Goal: Task Accomplishment & Management: Complete application form

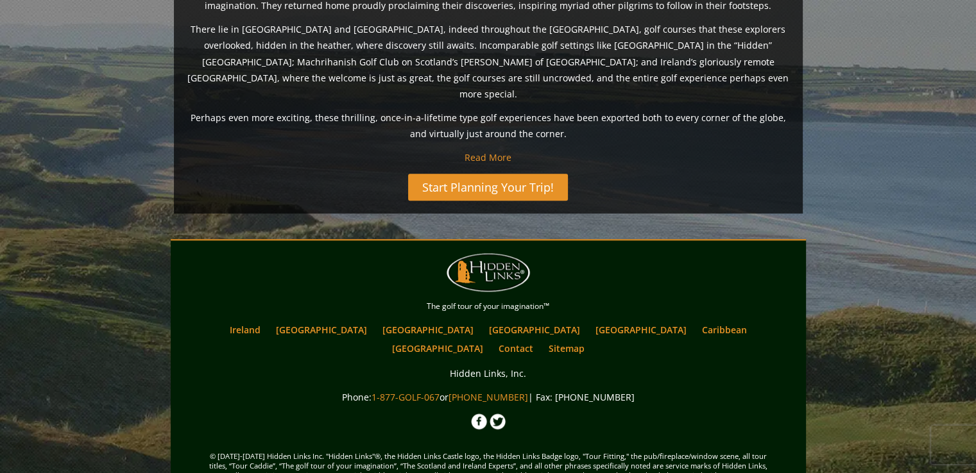
scroll to position [1044, 0]
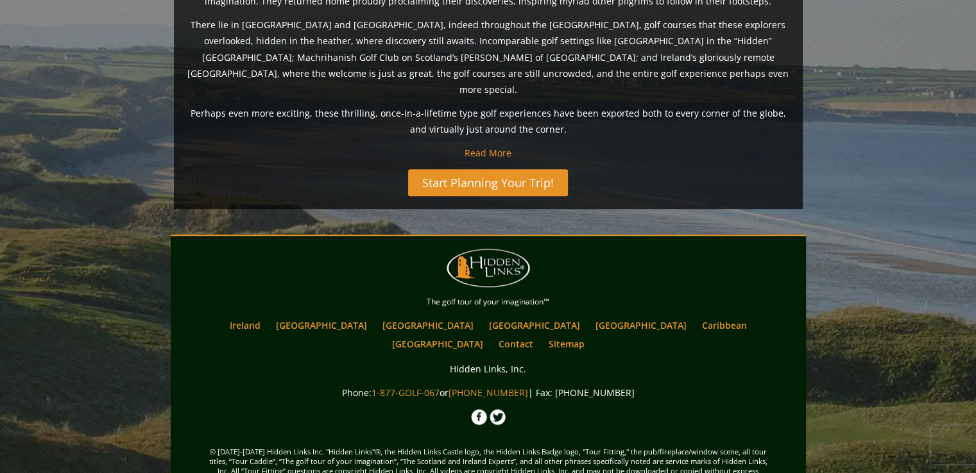
click at [518, 169] on link "Start Planning Your Trip!" at bounding box center [488, 182] width 160 height 27
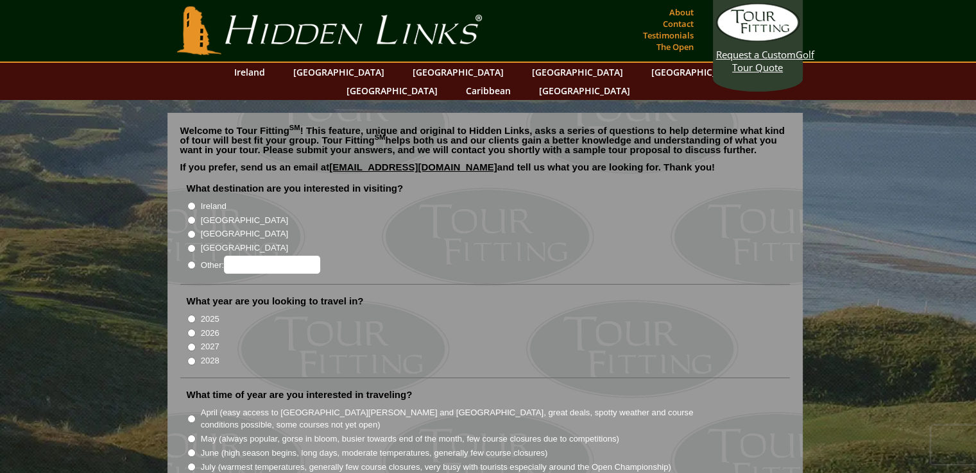
click at [210, 200] on label "Ireland" at bounding box center [214, 206] width 26 height 13
click at [196, 202] on input "Ireland" at bounding box center [191, 206] width 8 height 8
radio input "true"
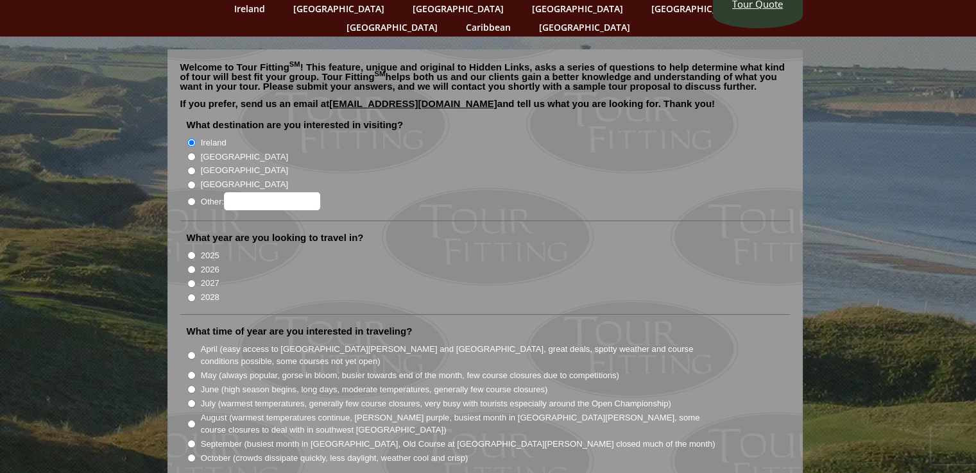
scroll to position [64, 0]
click at [201, 263] on label "2026" at bounding box center [210, 269] width 19 height 13
click at [196, 265] on input "2026" at bounding box center [191, 269] width 8 height 8
radio input "true"
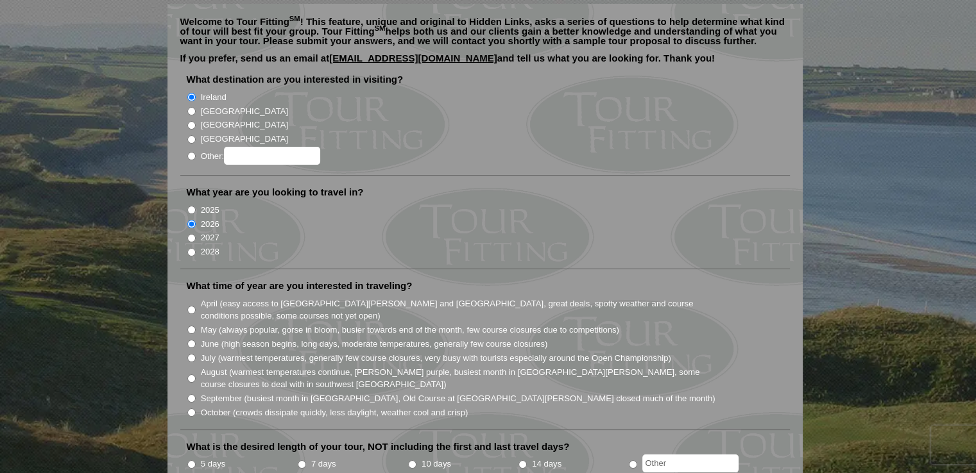
scroll to position [192, 0]
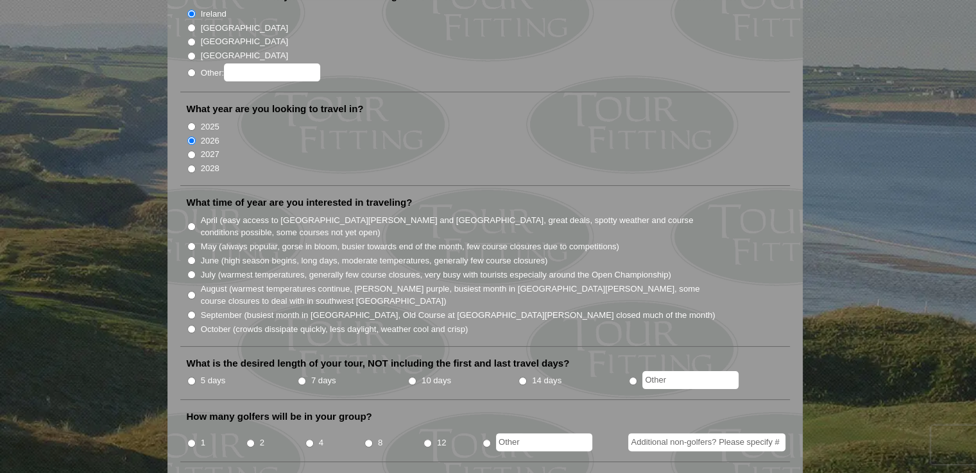
click at [257, 255] on label "June (high season begins, long days, moderate temperatures, generally few cours…" at bounding box center [374, 261] width 347 height 13
click at [196, 257] on input "June (high season begins, long days, moderate temperatures, generally few cours…" at bounding box center [191, 261] width 8 height 8
radio input "true"
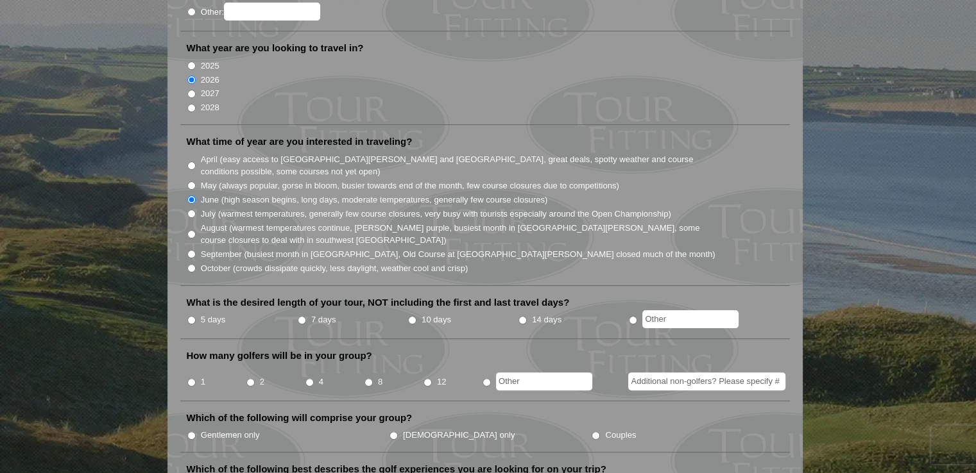
scroll to position [257, 0]
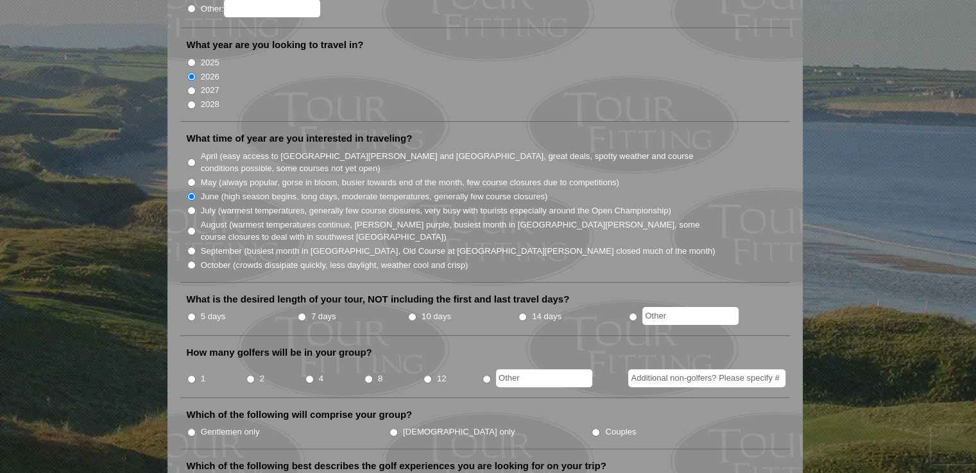
click at [213, 310] on label "5 days" at bounding box center [213, 316] width 25 height 13
click at [196, 313] on input "5 days" at bounding box center [191, 317] width 8 height 8
radio input "true"
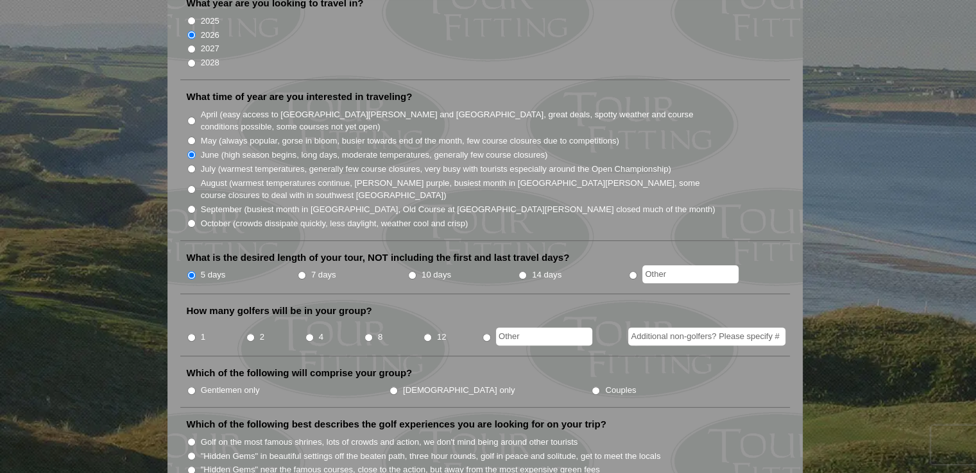
scroll to position [321, 0]
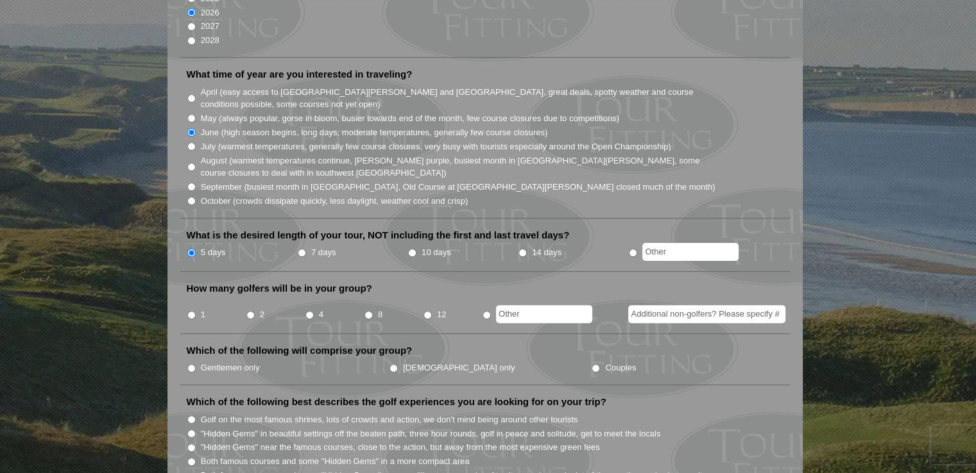
click at [310, 311] on input "4" at bounding box center [309, 315] width 8 height 8
radio input "true"
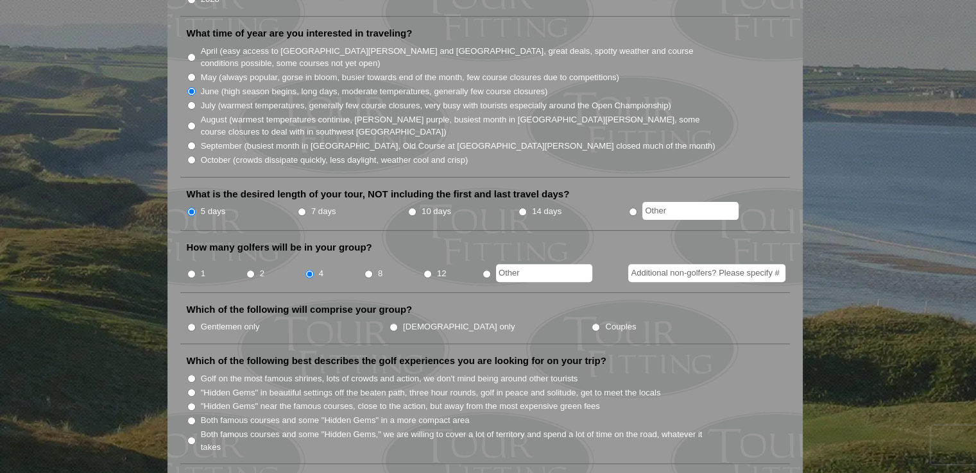
scroll to position [385, 0]
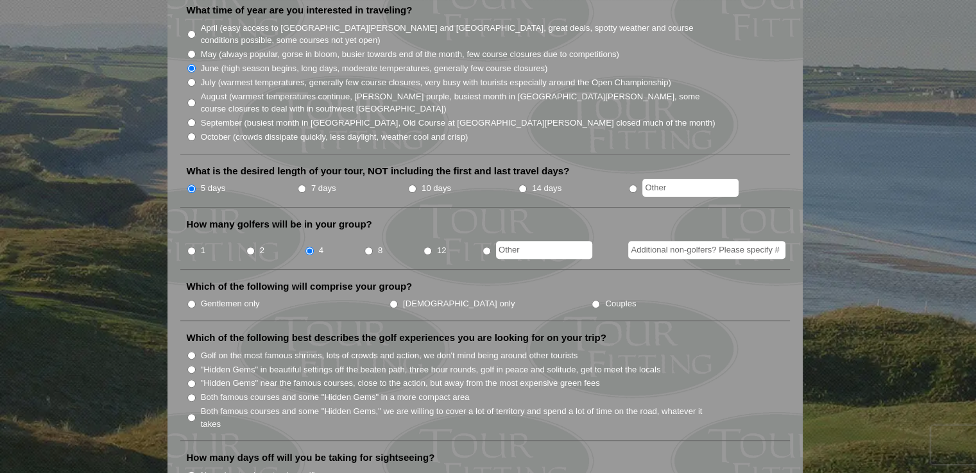
click at [225, 298] on label "Gentlemen only" at bounding box center [230, 304] width 59 height 13
click at [196, 300] on input "Gentlemen only" at bounding box center [191, 304] width 8 height 8
radio input "true"
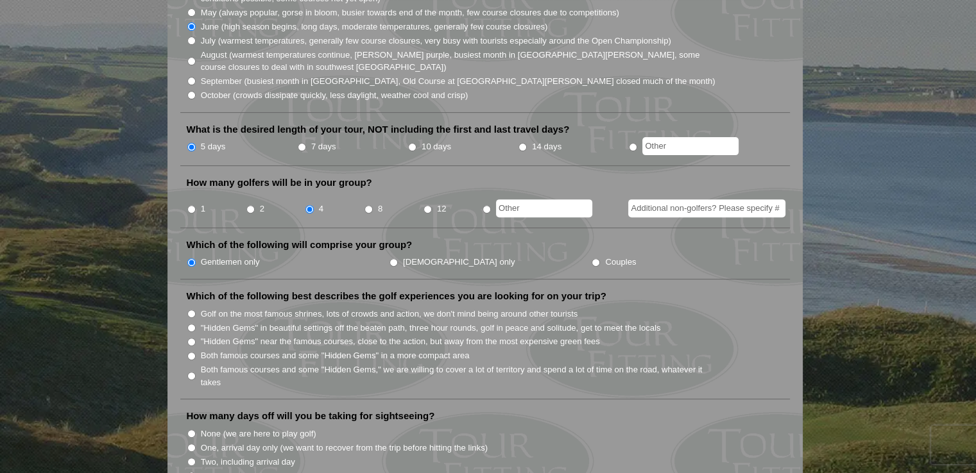
scroll to position [449, 0]
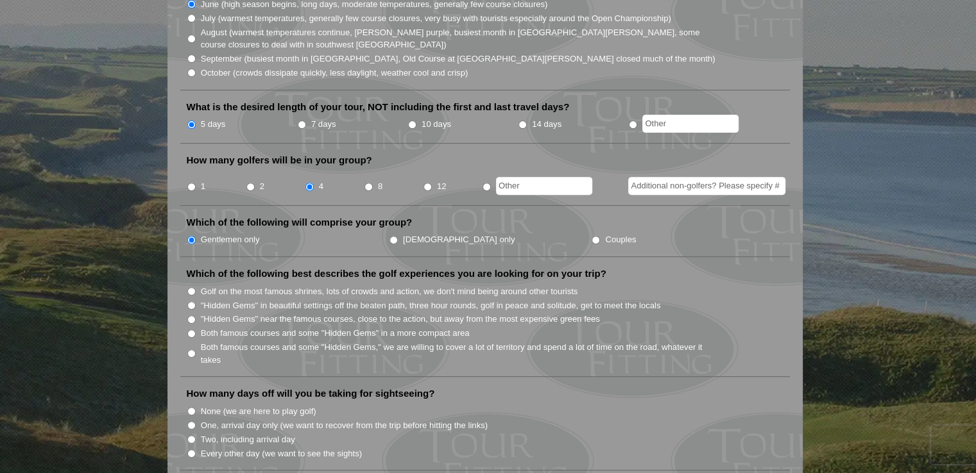
click at [188, 330] on input "Both famous courses and some "Hidden Gems" in a more compact area" at bounding box center [191, 334] width 8 height 8
radio input "true"
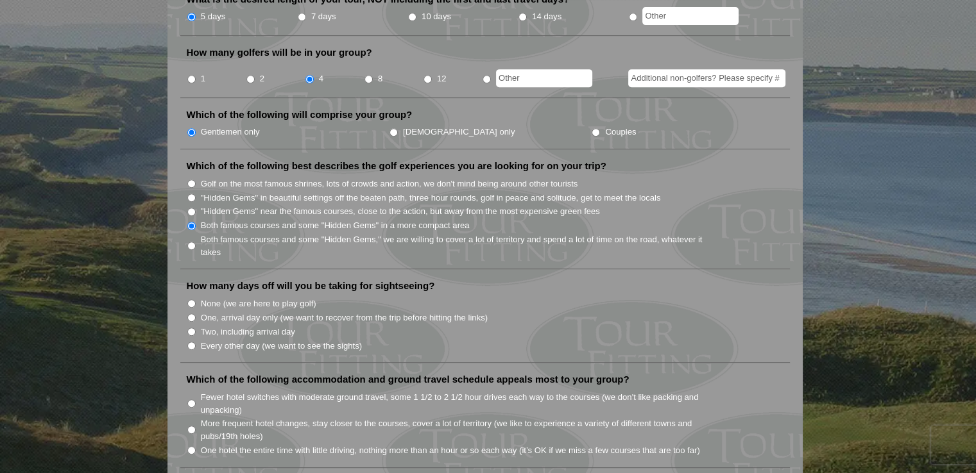
scroll to position [577, 0]
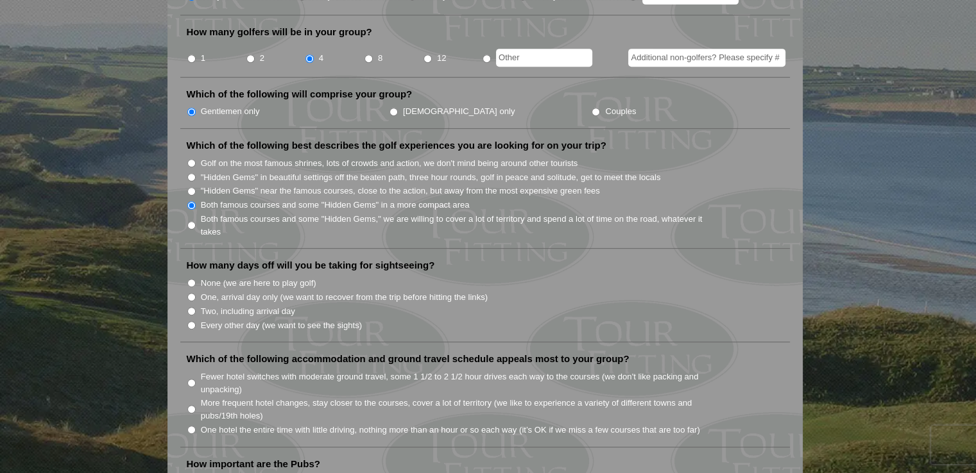
click at [244, 319] on label "Every other day (we want to see the sights)" at bounding box center [281, 325] width 161 height 13
click at [196, 321] on input "Every other day (we want to see the sights)" at bounding box center [191, 325] width 8 height 8
radio input "true"
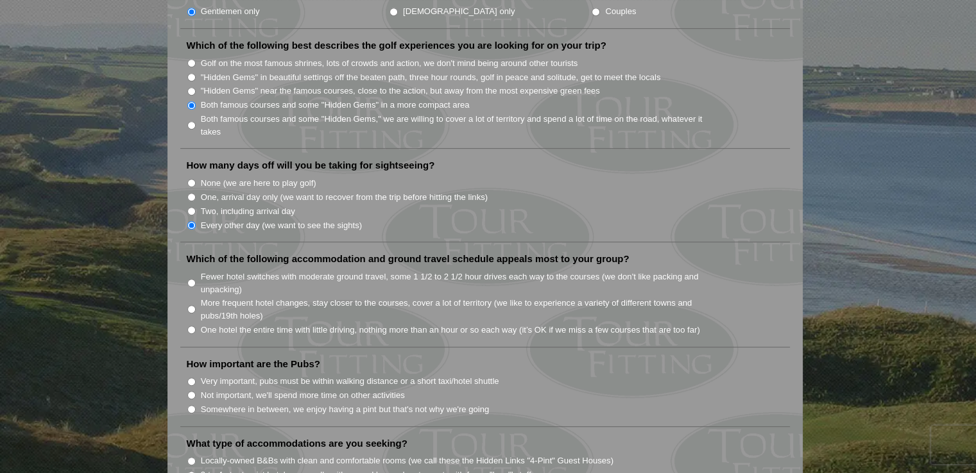
scroll to position [706, 0]
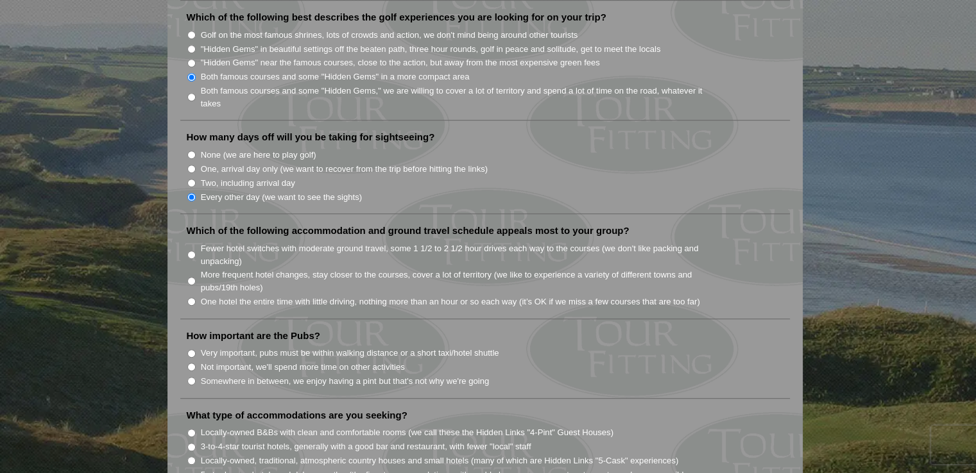
click at [283, 242] on label "Fewer hotel switches with moderate ground travel, some 1 1/2 to 2 1/2 hour driv…" at bounding box center [459, 254] width 516 height 25
click at [196, 251] on input "Fewer hotel switches with moderate ground travel, some 1 1/2 to 2 1/2 hour driv…" at bounding box center [191, 255] width 8 height 8
radio input "true"
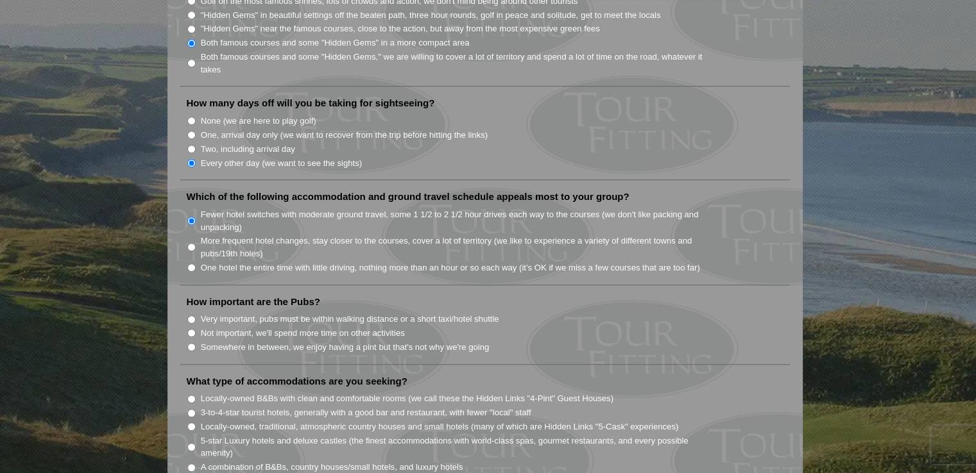
scroll to position [770, 0]
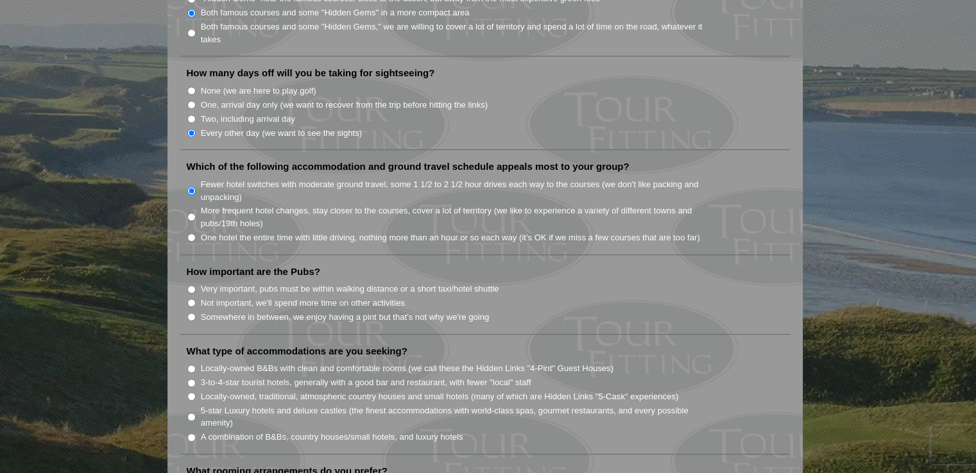
click at [279, 283] on label "Very important, pubs must be within walking distance or a short taxi/hotel shut…" at bounding box center [350, 289] width 298 height 13
click at [196, 285] on input "Very important, pubs must be within walking distance or a short taxi/hotel shut…" at bounding box center [191, 289] width 8 height 8
radio input "true"
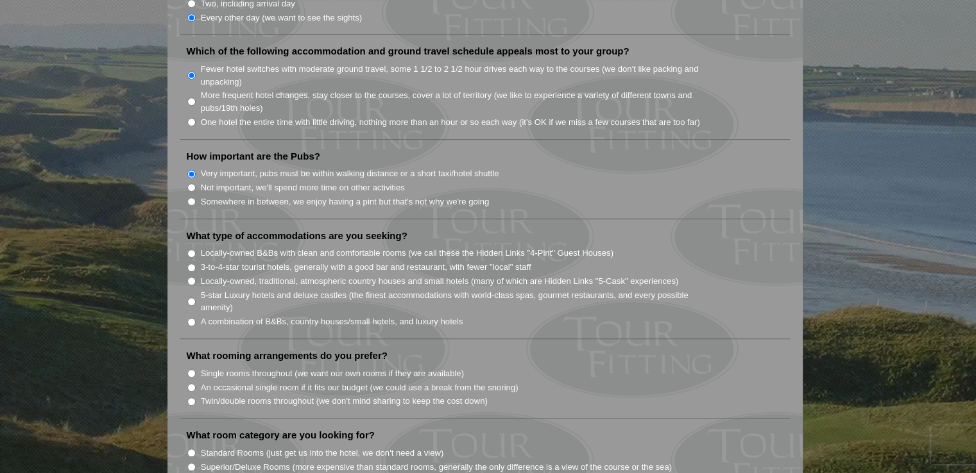
scroll to position [898, 0]
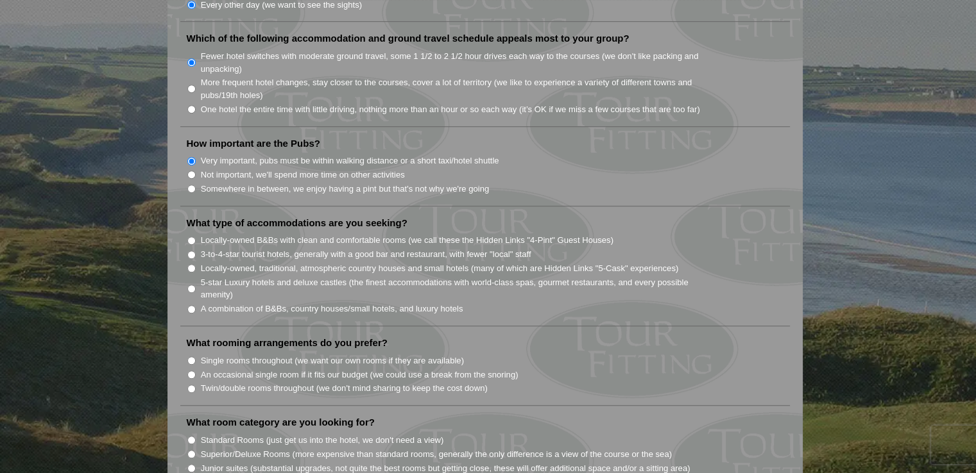
click at [249, 303] on label "A combination of B&Bs, country houses/small hotels, and luxury hotels" at bounding box center [332, 309] width 262 height 13
click at [196, 305] on input "A combination of B&Bs, country houses/small hotels, and luxury hotels" at bounding box center [191, 309] width 8 height 8
radio input "true"
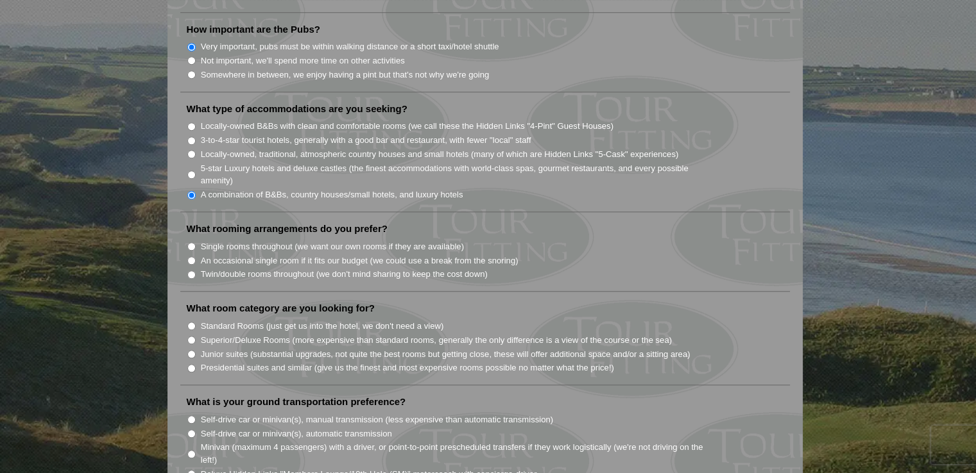
scroll to position [1026, 0]
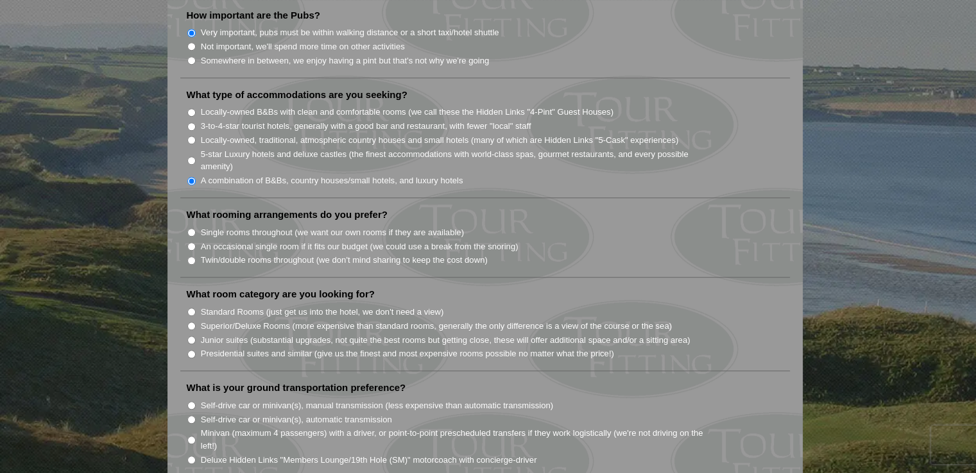
click at [233, 241] on label "An occasional single room if it fits our budget (we could use a break from the …" at bounding box center [359, 247] width 317 height 13
click at [196, 242] on input "An occasional single room if it fits our budget (we could use a break from the …" at bounding box center [191, 246] width 8 height 8
radio input "true"
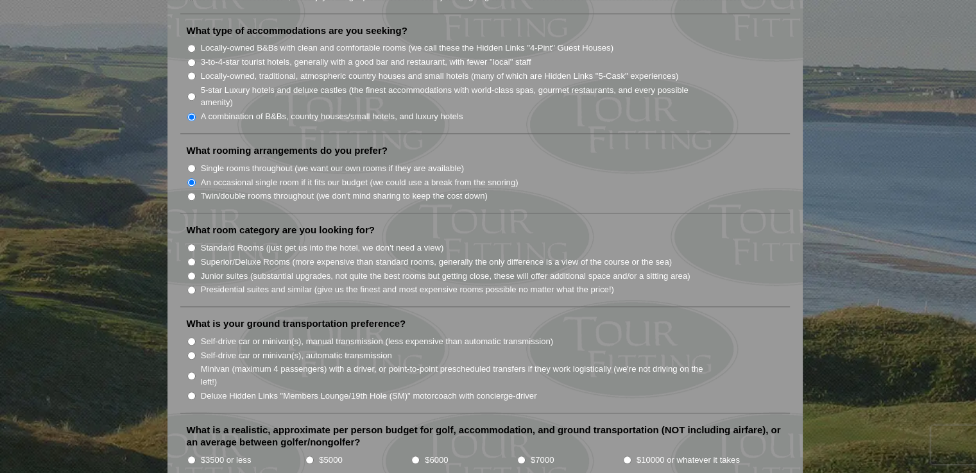
scroll to position [1155, 0]
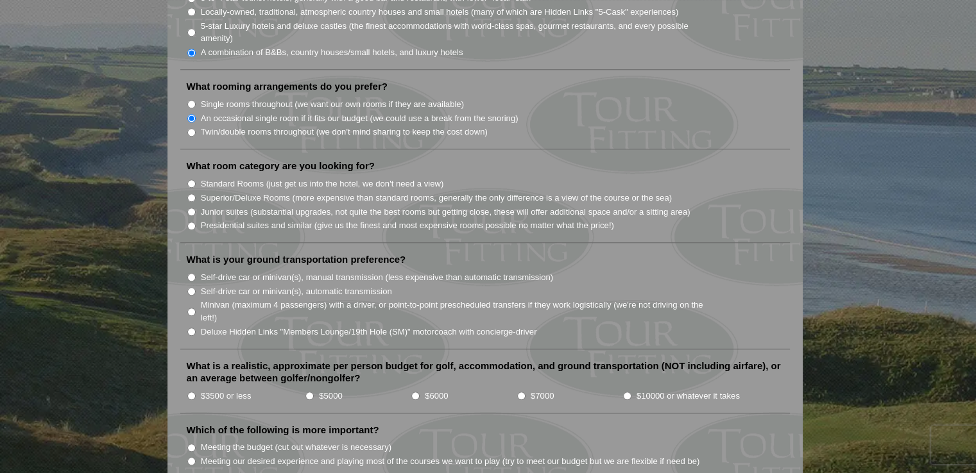
click at [237, 178] on label "Standard Rooms (just get us into the hotel, we don't need a view)" at bounding box center [322, 184] width 243 height 13
click at [196, 180] on input "Standard Rooms (just get us into the hotel, we don't need a view)" at bounding box center [191, 184] width 8 height 8
radio input "true"
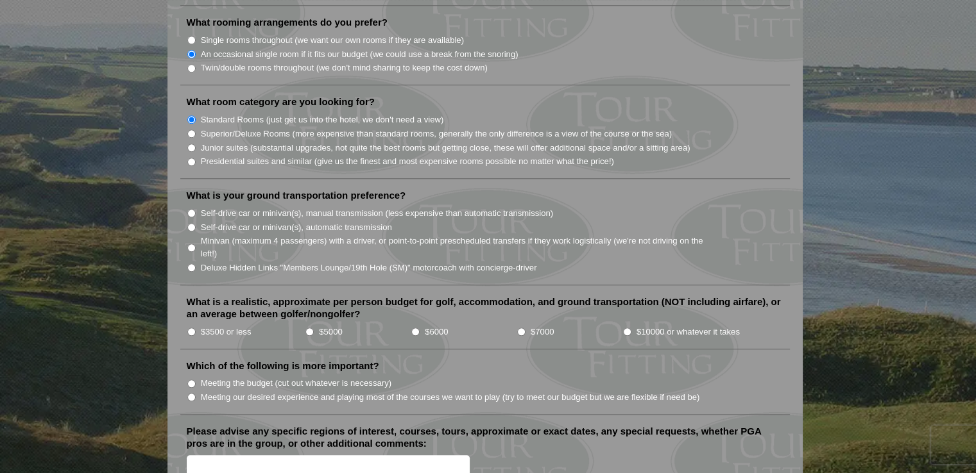
click at [271, 221] on label "Self-drive car or minivan(s), automatic transmission" at bounding box center [296, 227] width 191 height 13
click at [196, 223] on input "Self-drive car or minivan(s), automatic transmission" at bounding box center [191, 227] width 8 height 8
radio input "true"
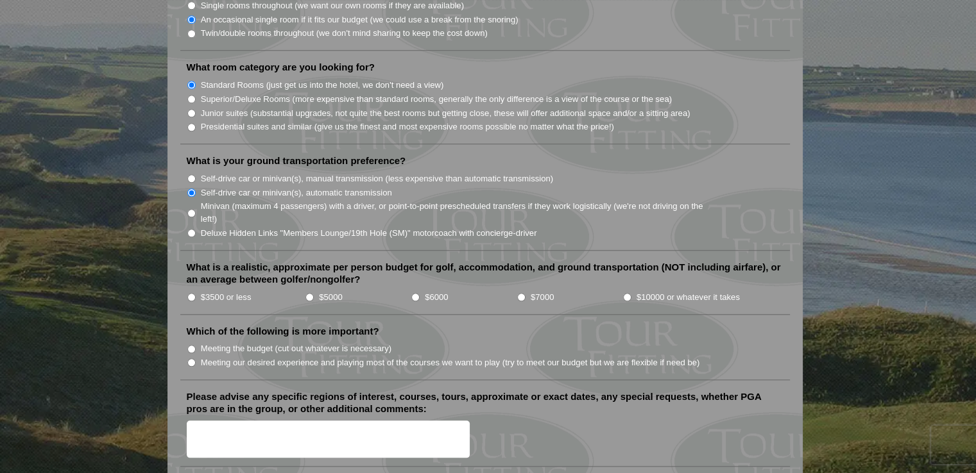
scroll to position [1283, 0]
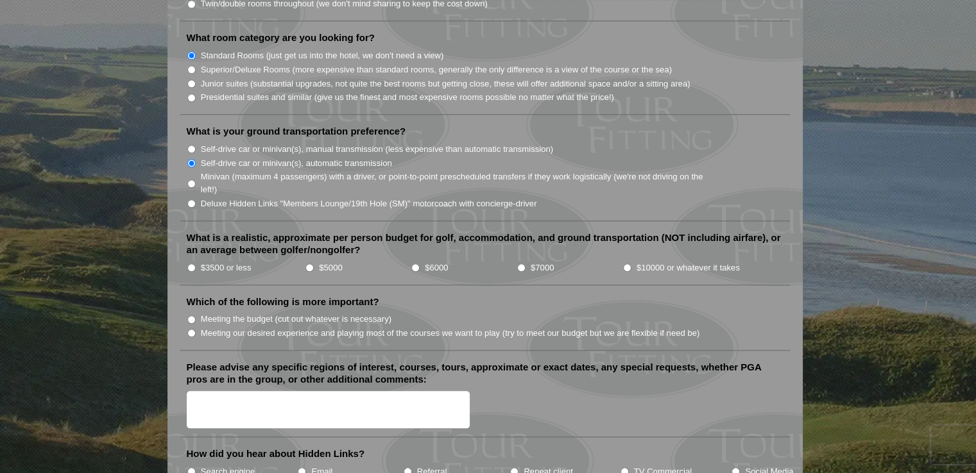
click at [307, 264] on input "$5000" at bounding box center [309, 268] width 8 height 8
radio input "true"
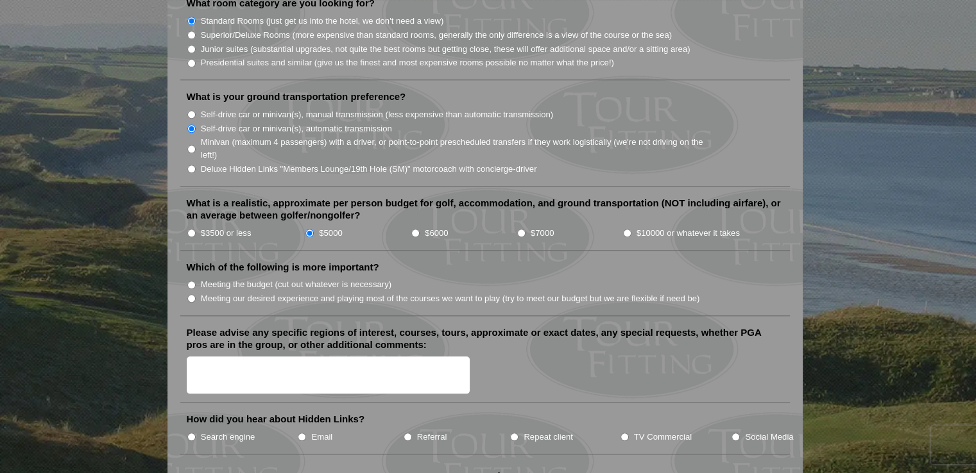
scroll to position [1347, 0]
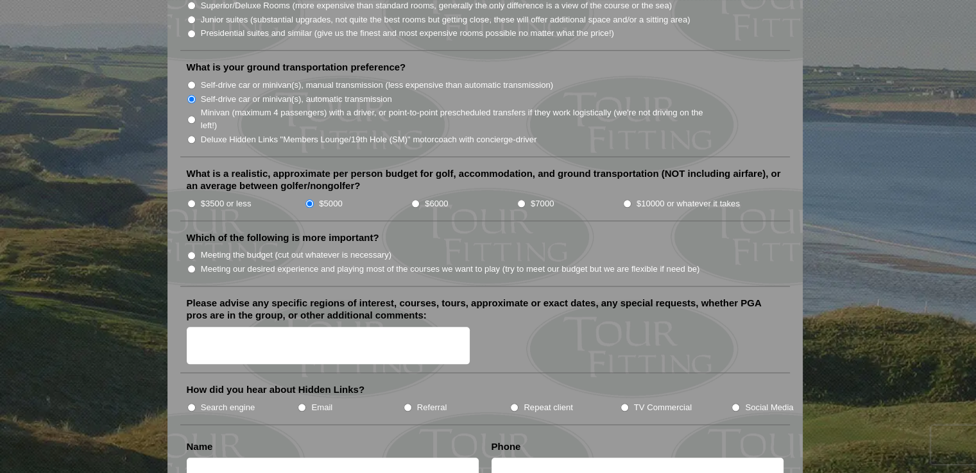
click at [249, 249] on label "Meeting the budget (cut out whatever is necessary)" at bounding box center [296, 255] width 190 height 13
click at [196, 251] on input "Meeting the budget (cut out whatever is necessary)" at bounding box center [191, 255] width 8 height 8
radio input "true"
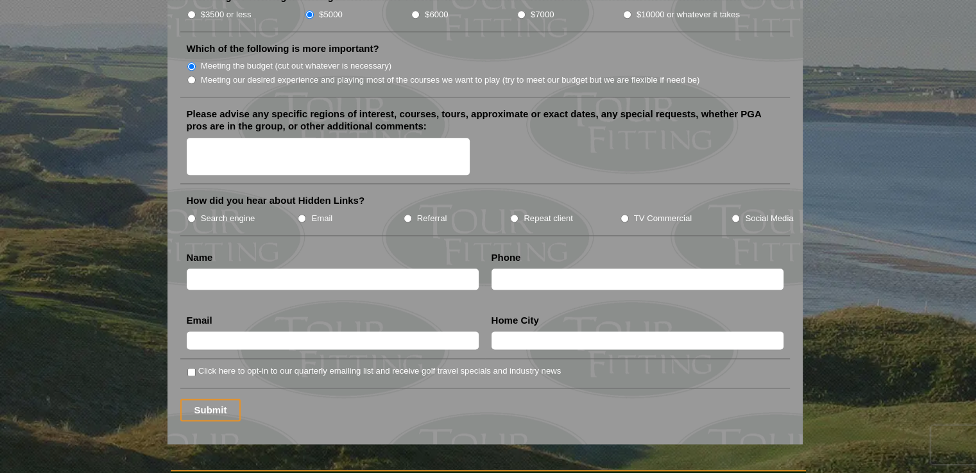
scroll to position [1539, 0]
